Goal: Book appointment/travel/reservation

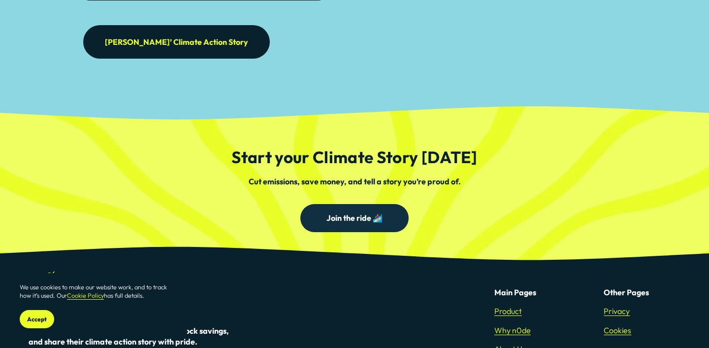
scroll to position [2733, 0]
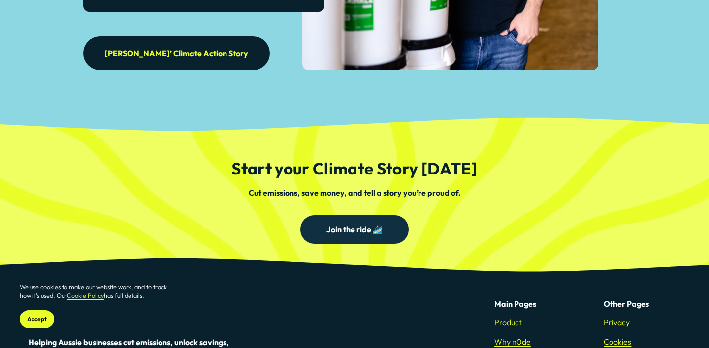
click at [361, 215] on link "Join the ride 🏄‍♀️" at bounding box center [354, 229] width 109 height 28
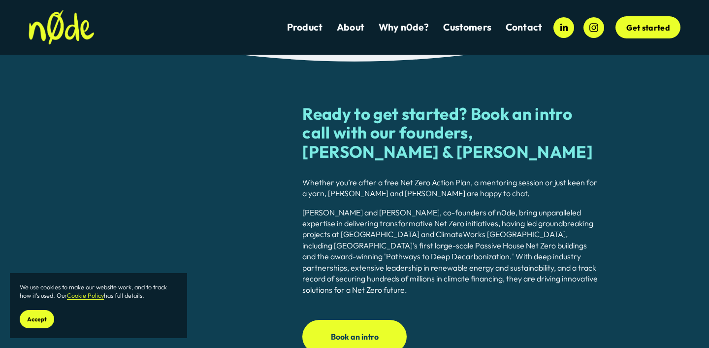
scroll to position [1096, 0]
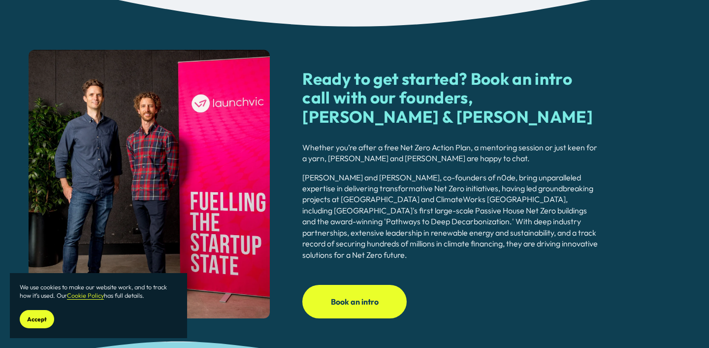
click at [359, 285] on link "Book an intro" at bounding box center [354, 301] width 104 height 33
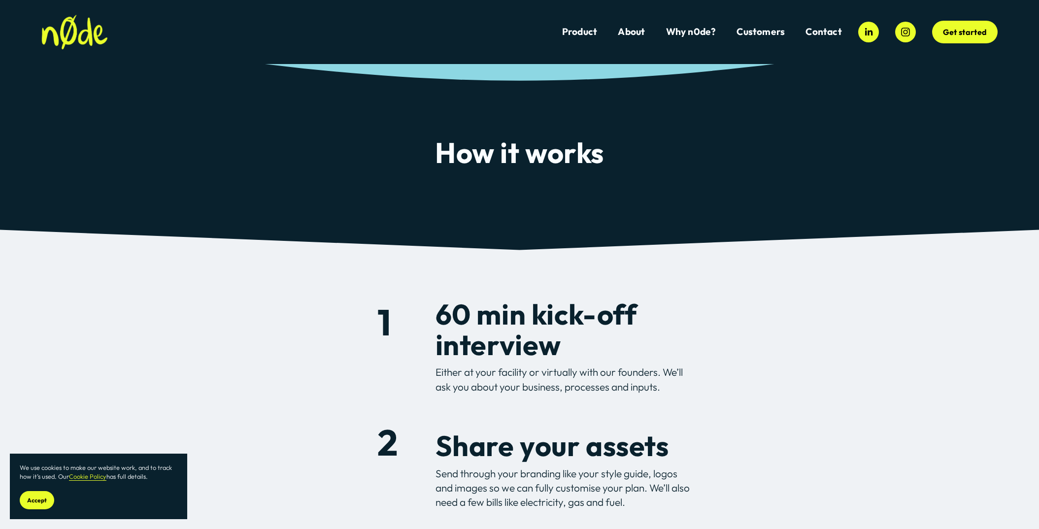
scroll to position [302, 0]
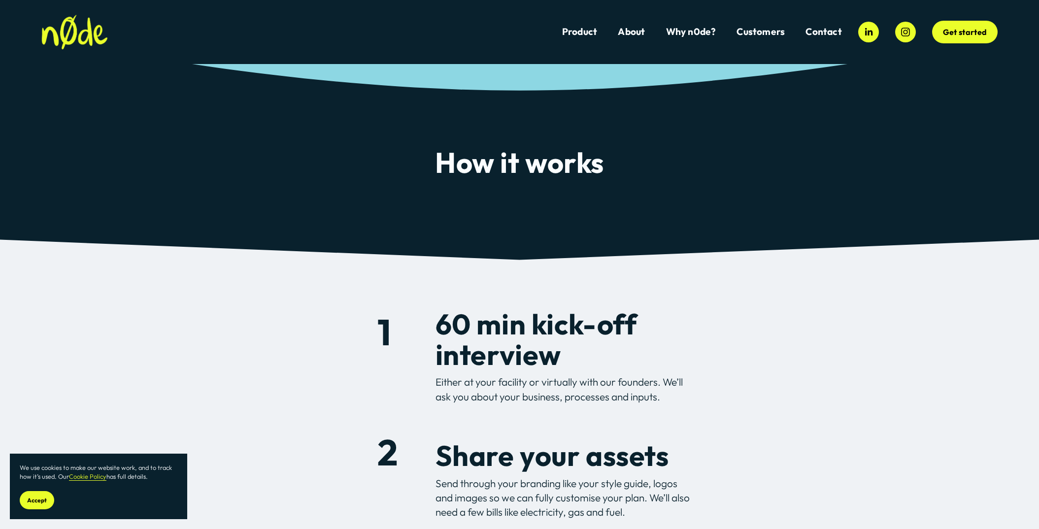
drag, startPoint x: 51, startPoint y: 30, endPoint x: 73, endPoint y: 22, distance: 23.5
click at [52, 30] on img at bounding box center [74, 32] width 66 height 35
